Goal: Check status

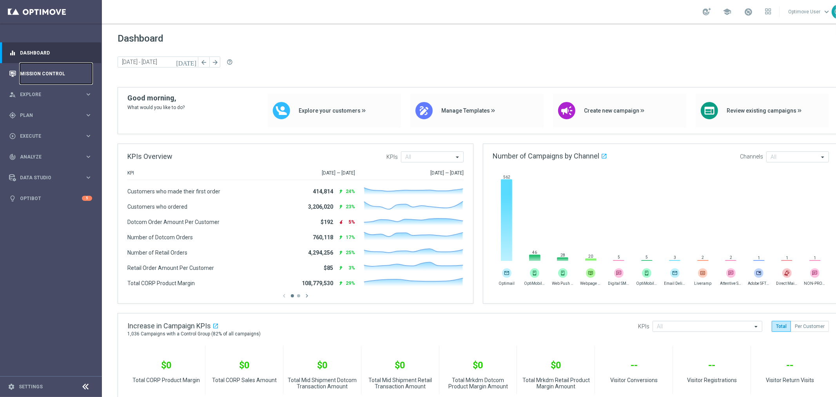
click at [62, 70] on link "Mission Control" at bounding box center [56, 73] width 72 height 21
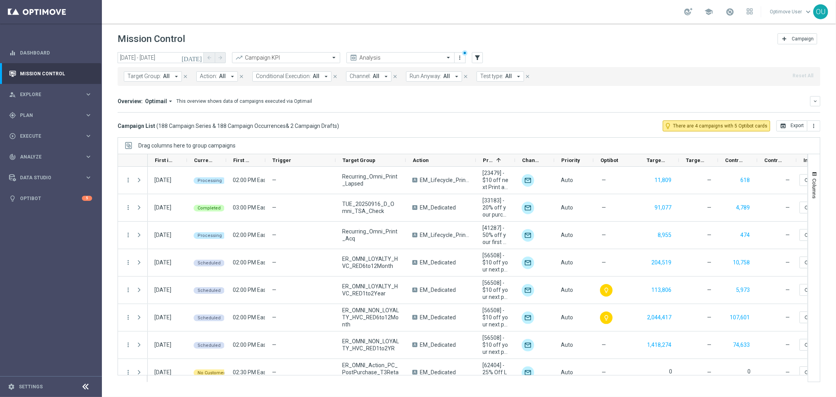
click at [353, 75] on span "Channel:" at bounding box center [360, 76] width 21 height 7
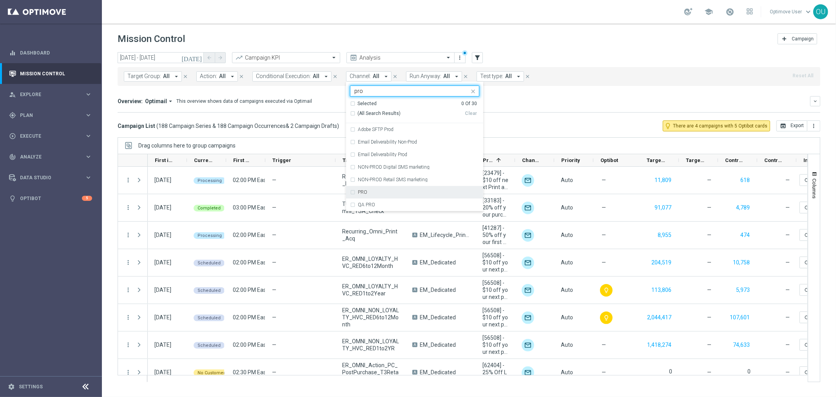
click at [360, 191] on label "PRO" at bounding box center [362, 192] width 9 height 5
type input "pro"
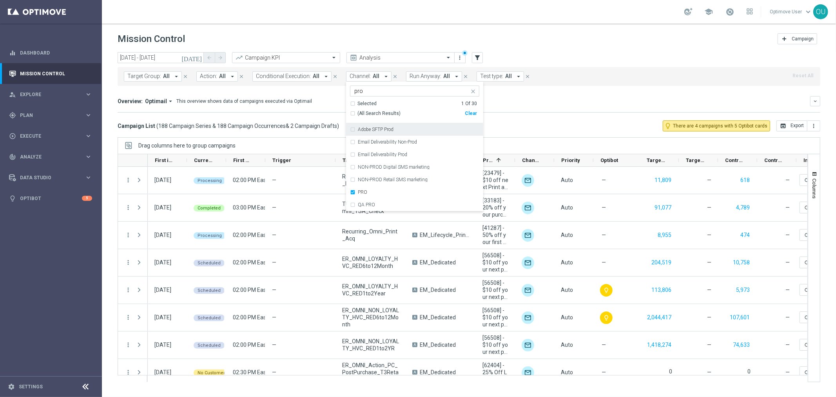
click at [556, 98] on div "Overview: Optimail arrow_drop_down This overview shows data of campaigns execut…" at bounding box center [464, 101] width 693 height 7
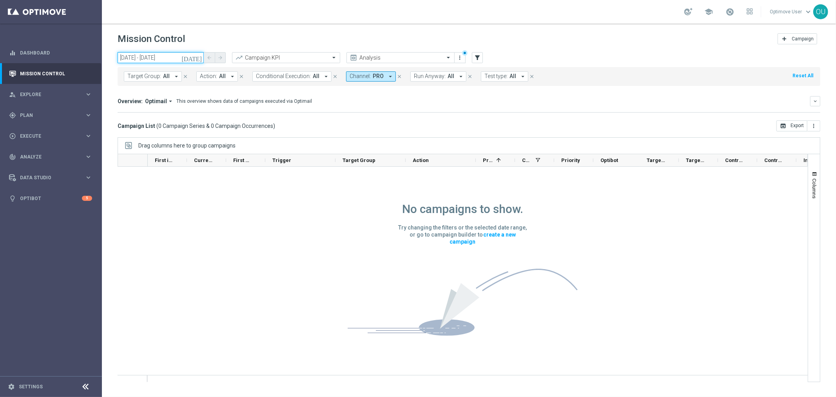
click at [184, 60] on input "[DATE] - [DATE]" at bounding box center [161, 57] width 86 height 11
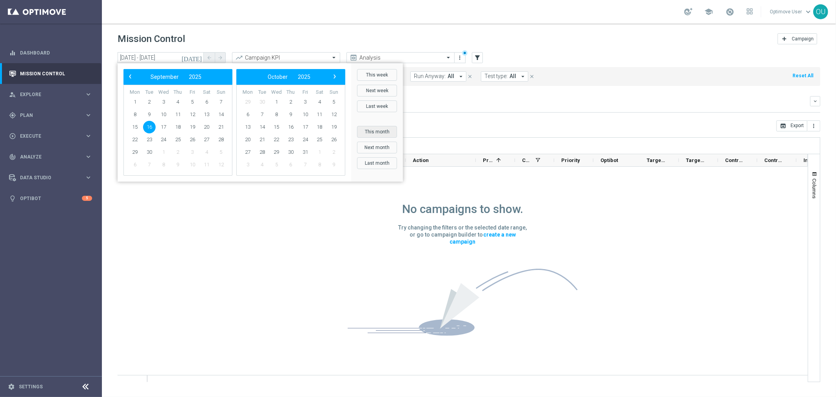
click at [359, 128] on button "This month" at bounding box center [377, 132] width 40 height 12
type input "[DATE] - [DATE]"
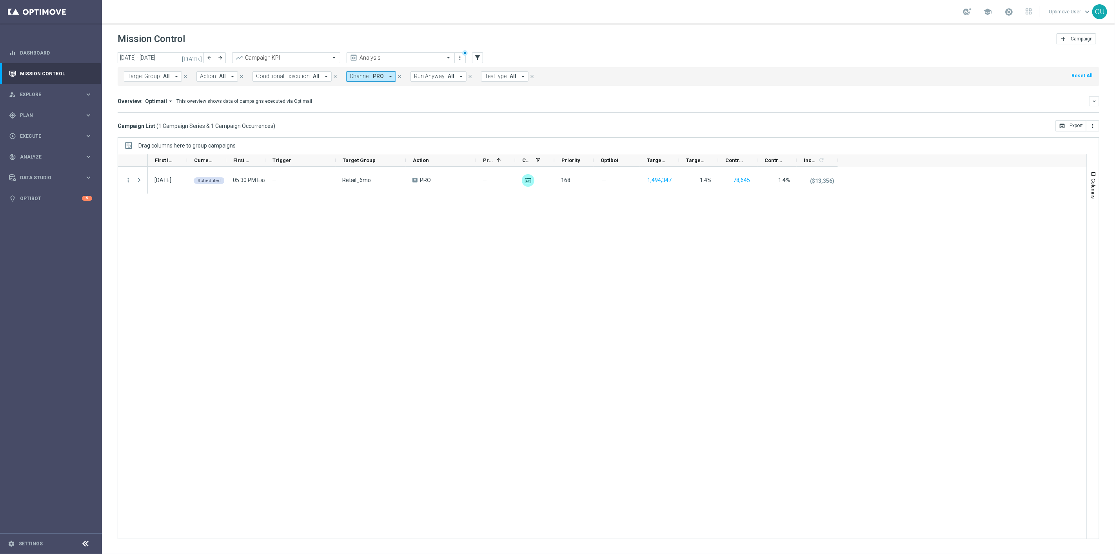
click at [683, 87] on mini-dashboard "Overview: Optimail arrow_drop_down This overview shows data of campaigns execut…" at bounding box center [609, 103] width 982 height 34
click at [759, 93] on mini-dashboard "Overview: Optimail arrow_drop_down This overview shows data of campaigns execut…" at bounding box center [609, 103] width 982 height 34
